Goal: Transaction & Acquisition: Purchase product/service

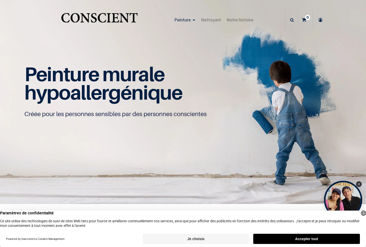
click at [323, 240] on button "Accepter tout" at bounding box center [307, 239] width 107 height 10
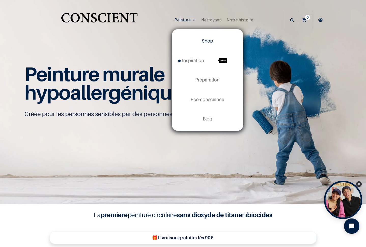
click at [208, 44] on link "Shop" at bounding box center [207, 40] width 71 height 19
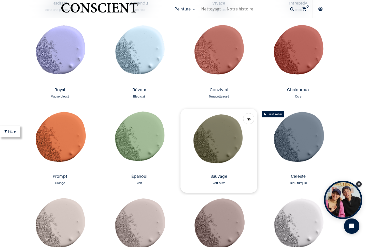
scroll to position [640, 0]
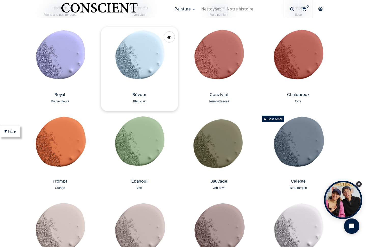
click at [140, 63] on img at bounding box center [139, 58] width 77 height 63
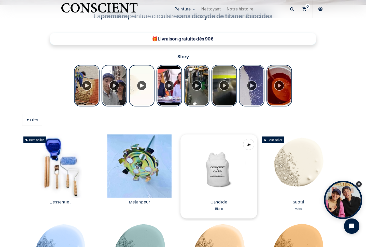
scroll to position [200, 0]
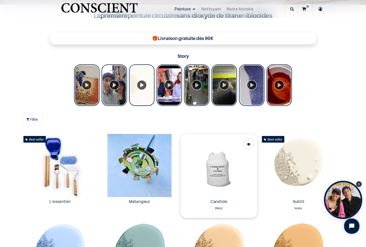
click at [217, 174] on img at bounding box center [219, 165] width 77 height 63
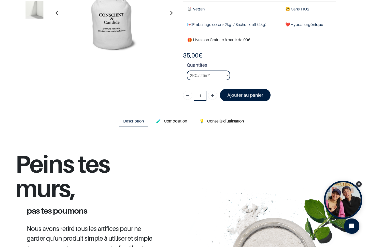
scroll to position [70, 0]
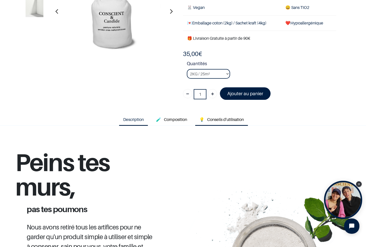
click at [216, 117] on span "Conseils d'utilisation" at bounding box center [225, 119] width 37 height 5
